Goal: Navigation & Orientation: Find specific page/section

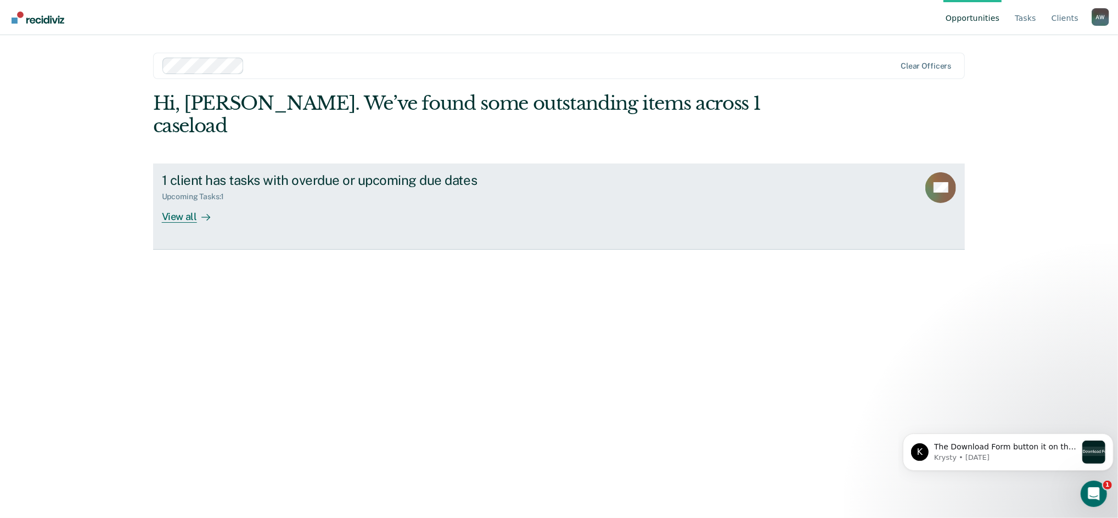
click at [178, 201] on div "View all" at bounding box center [192, 211] width 61 height 21
